Goal: Information Seeking & Learning: Learn about a topic

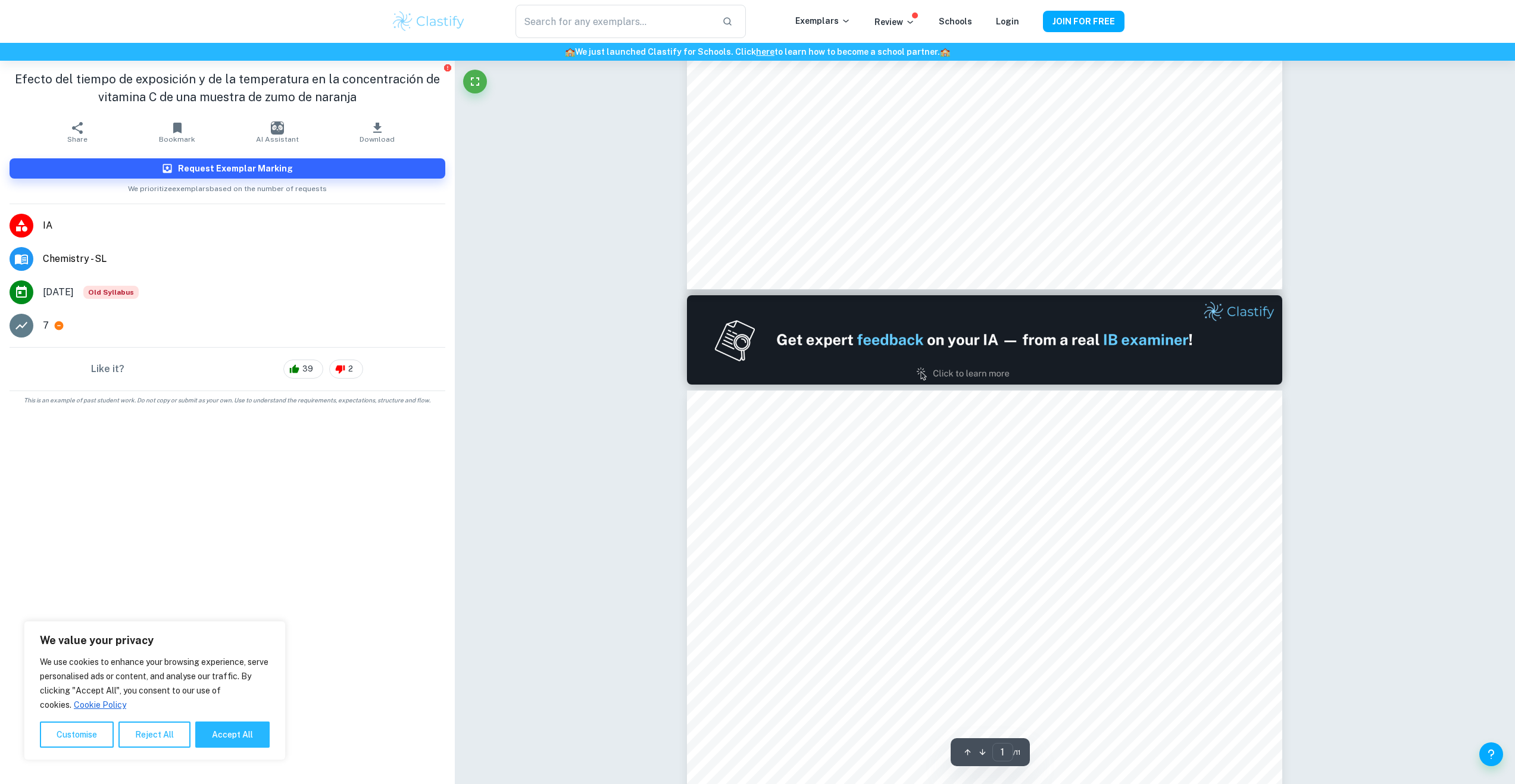
type input "2"
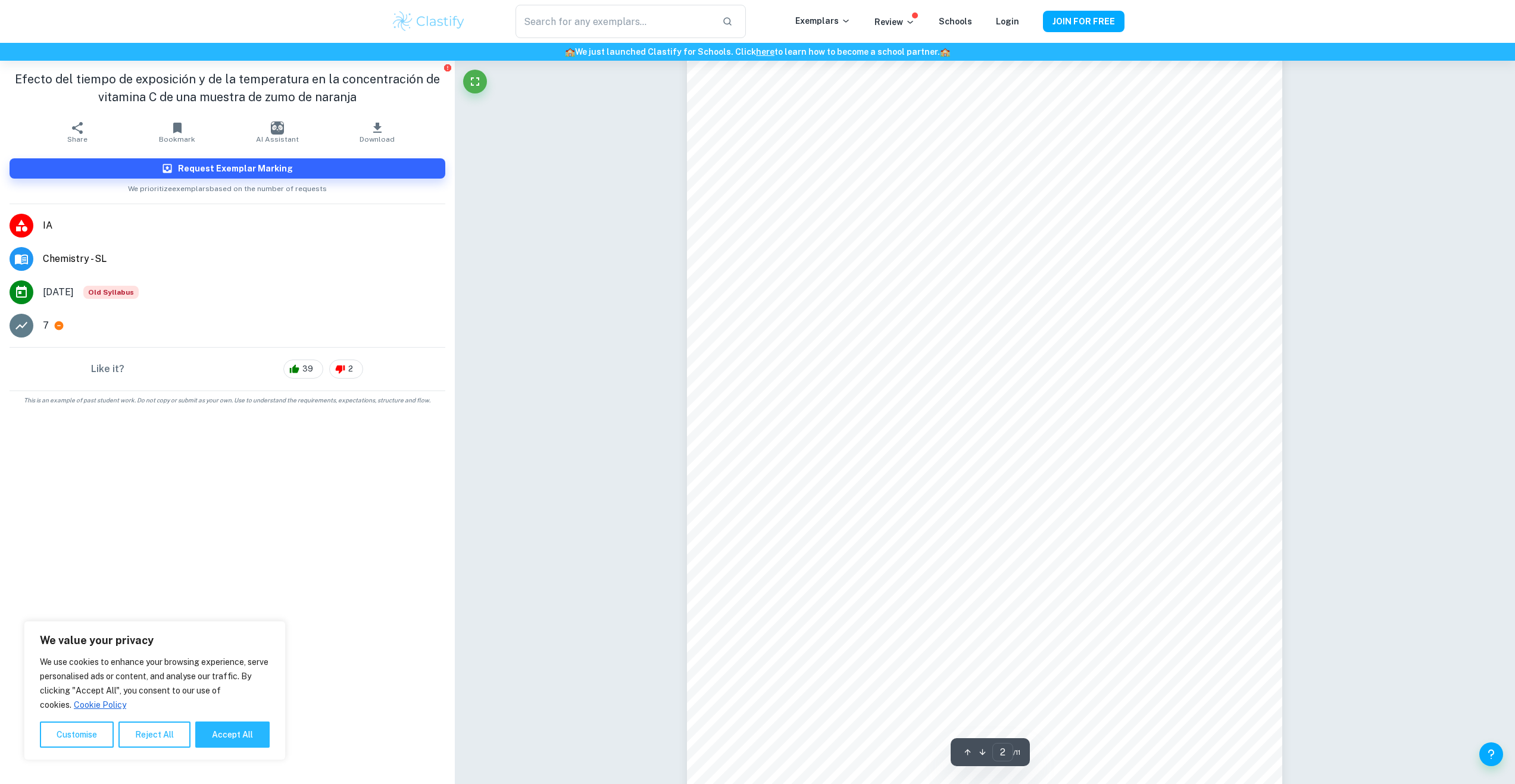
scroll to position [1250, 0]
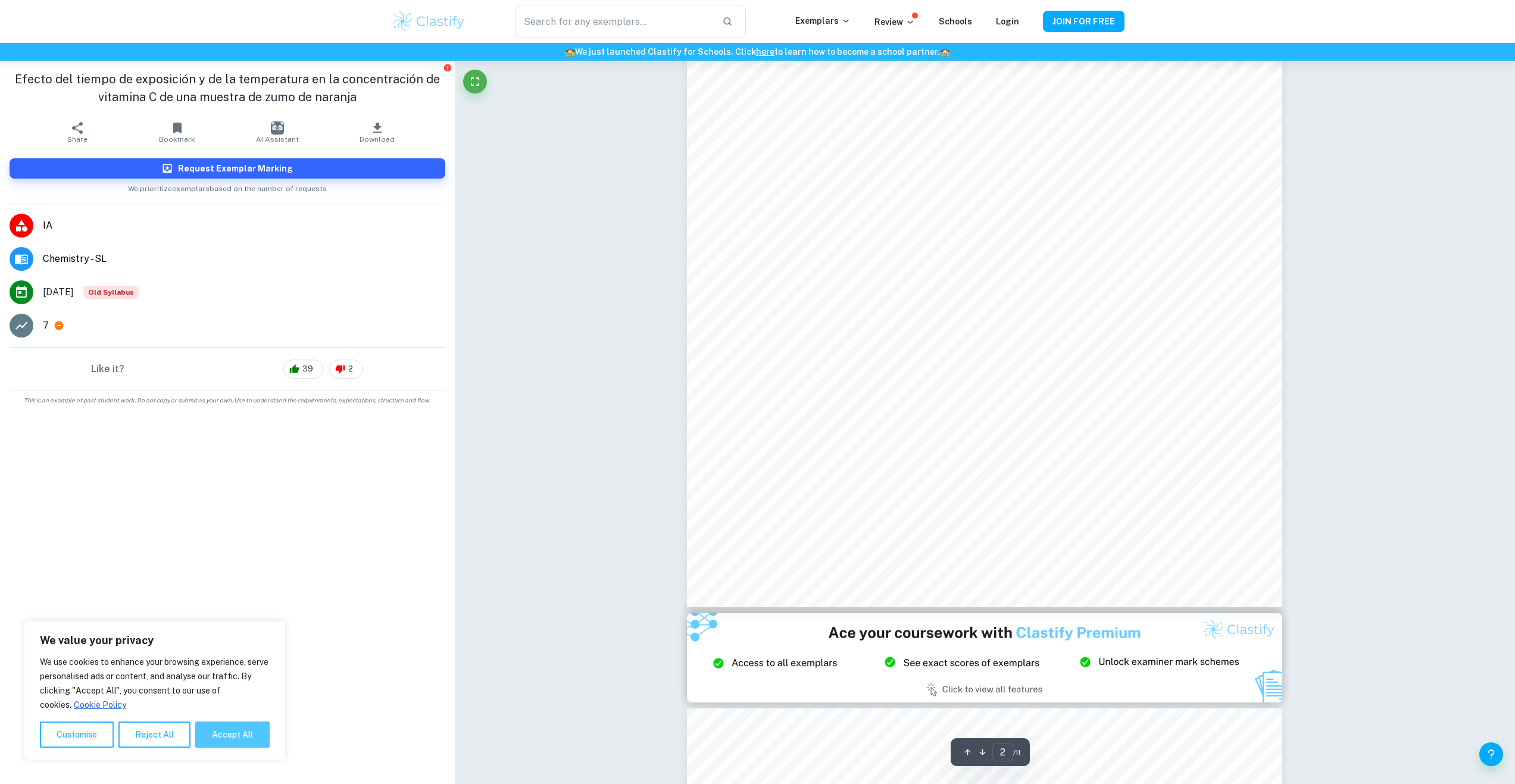
click at [240, 744] on button "Accept All" at bounding box center [232, 734] width 75 height 26
checkbox input "true"
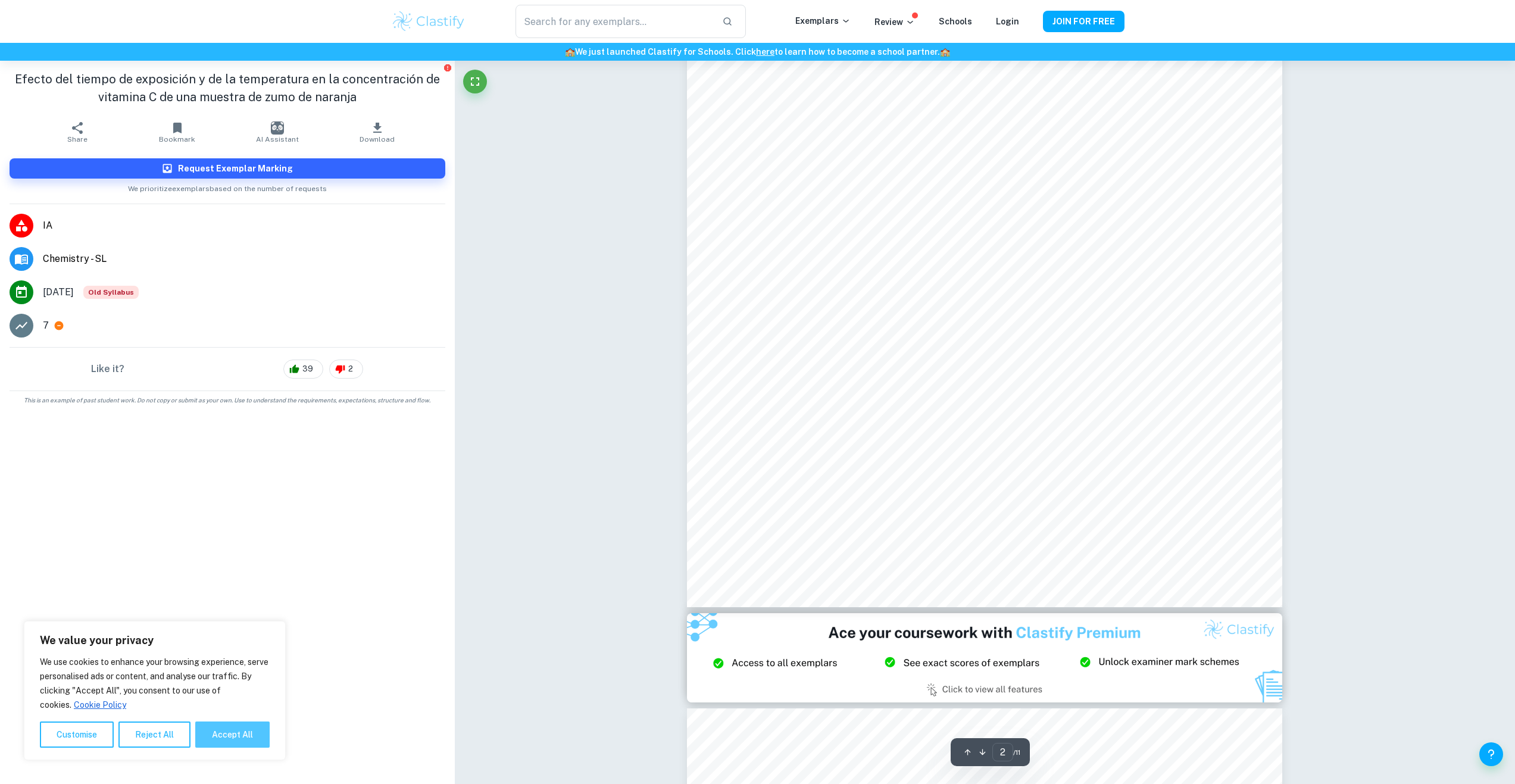
checkbox input "true"
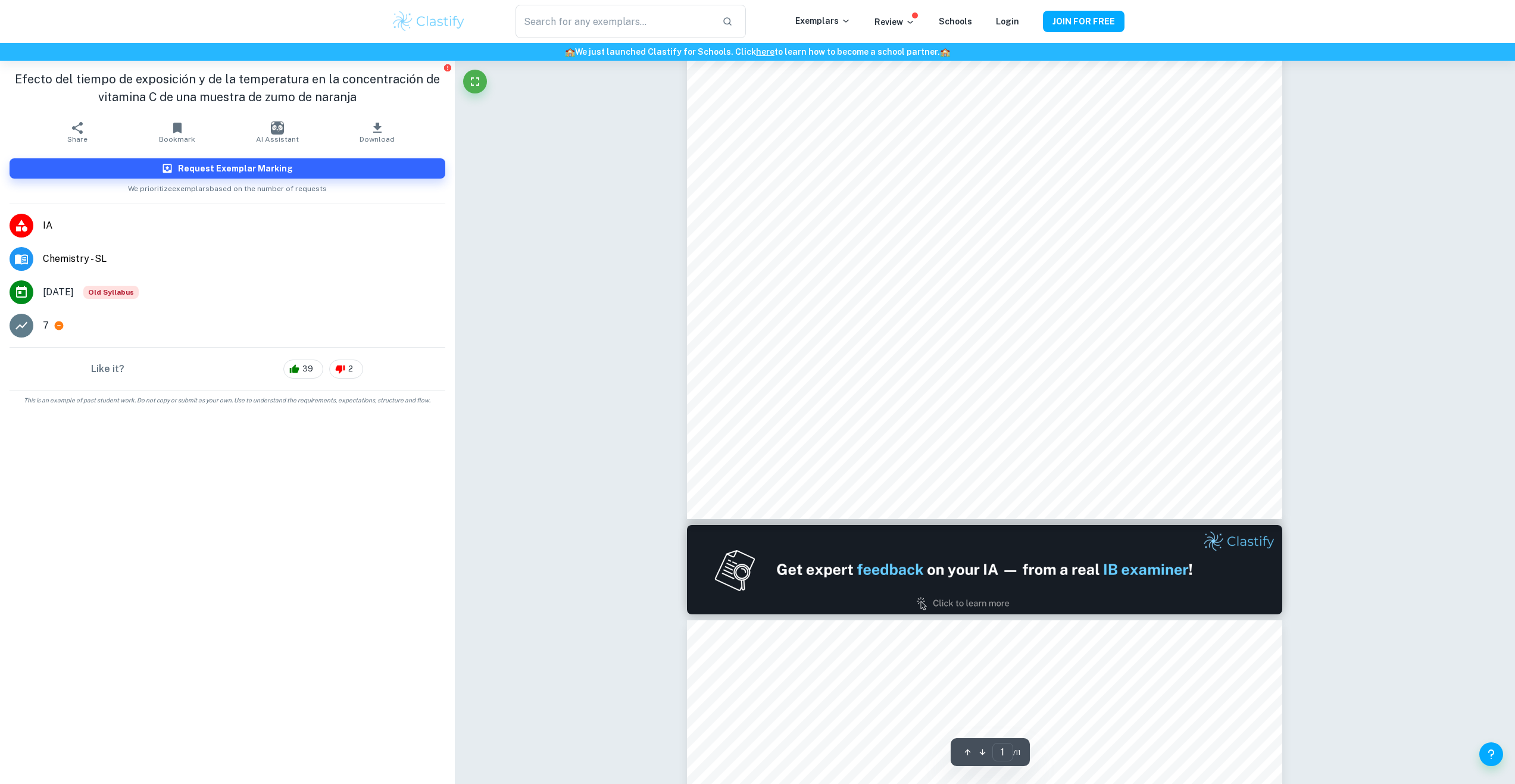
scroll to position [0, 0]
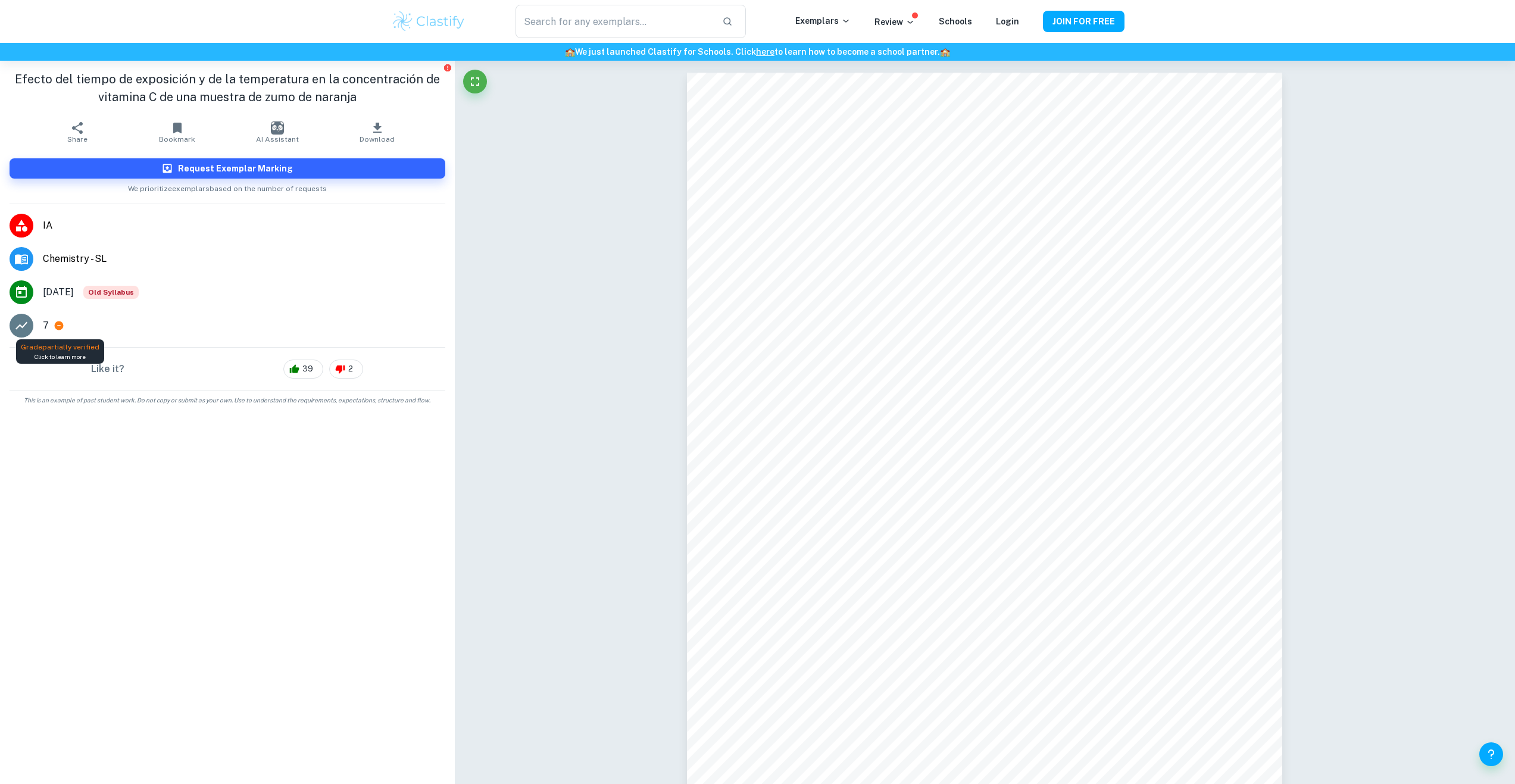
click at [57, 329] on icon at bounding box center [58, 325] width 9 height 9
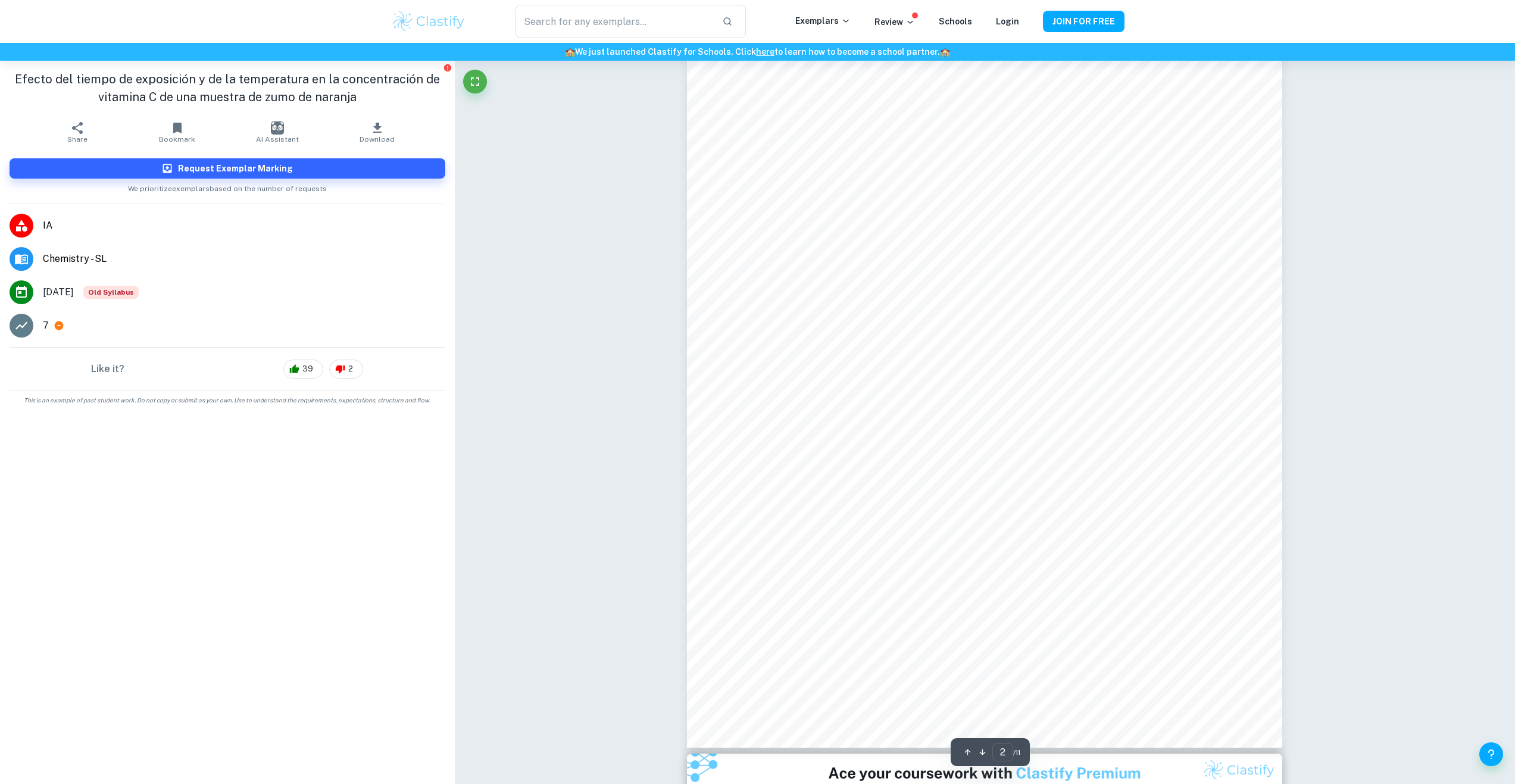
scroll to position [1111, 0]
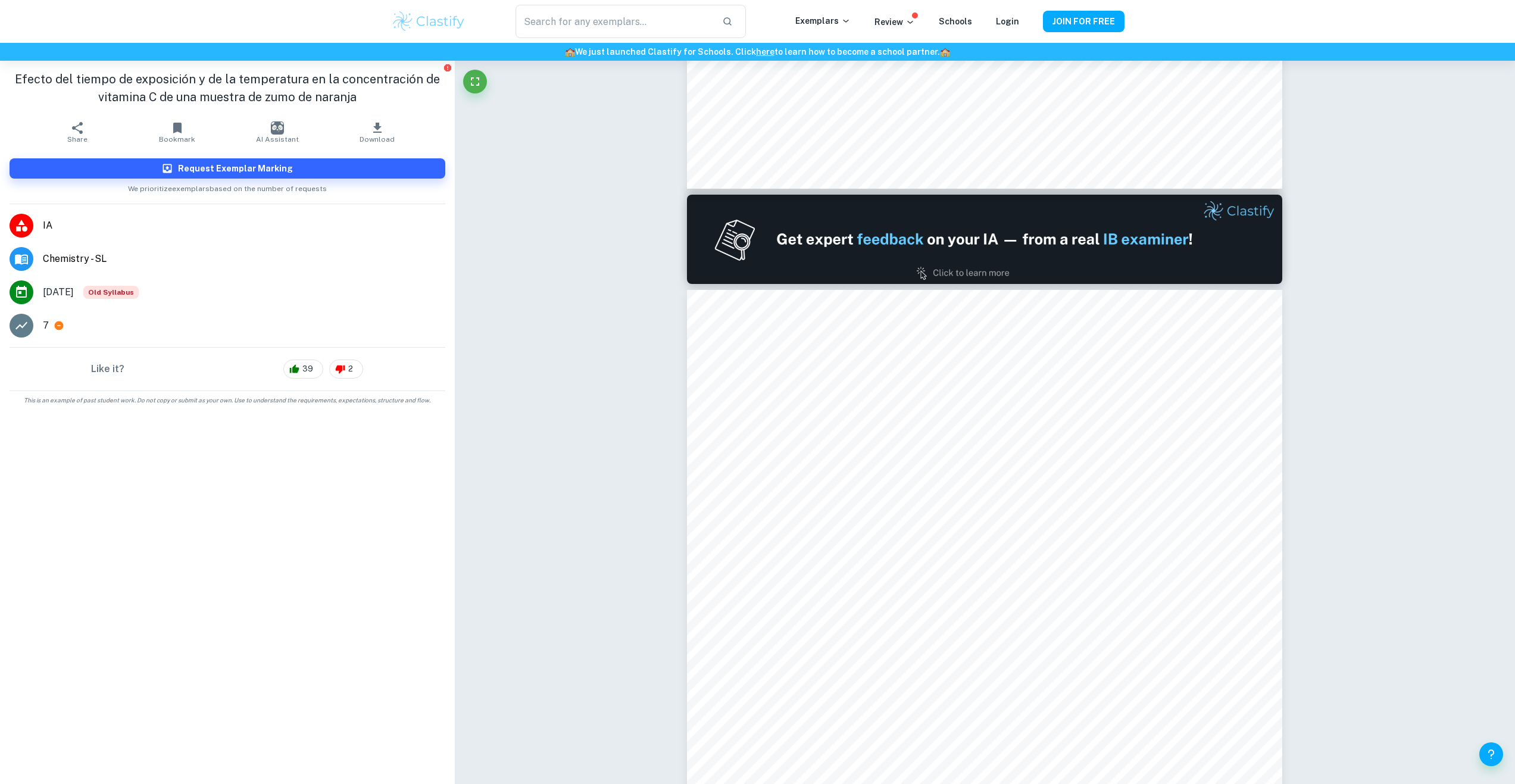
type input "1"
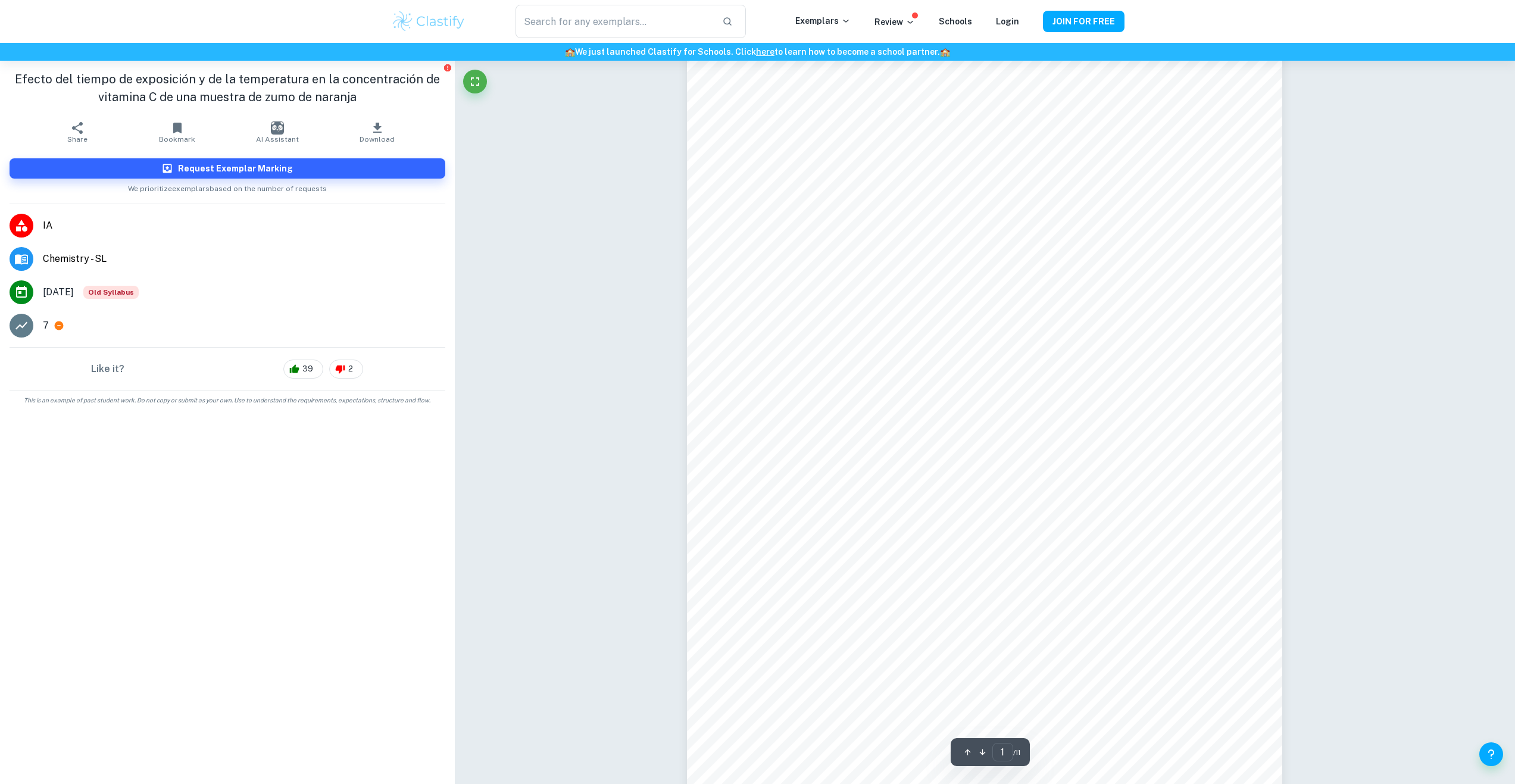
scroll to position [278, 0]
